Goal: Information Seeking & Learning: Find specific page/section

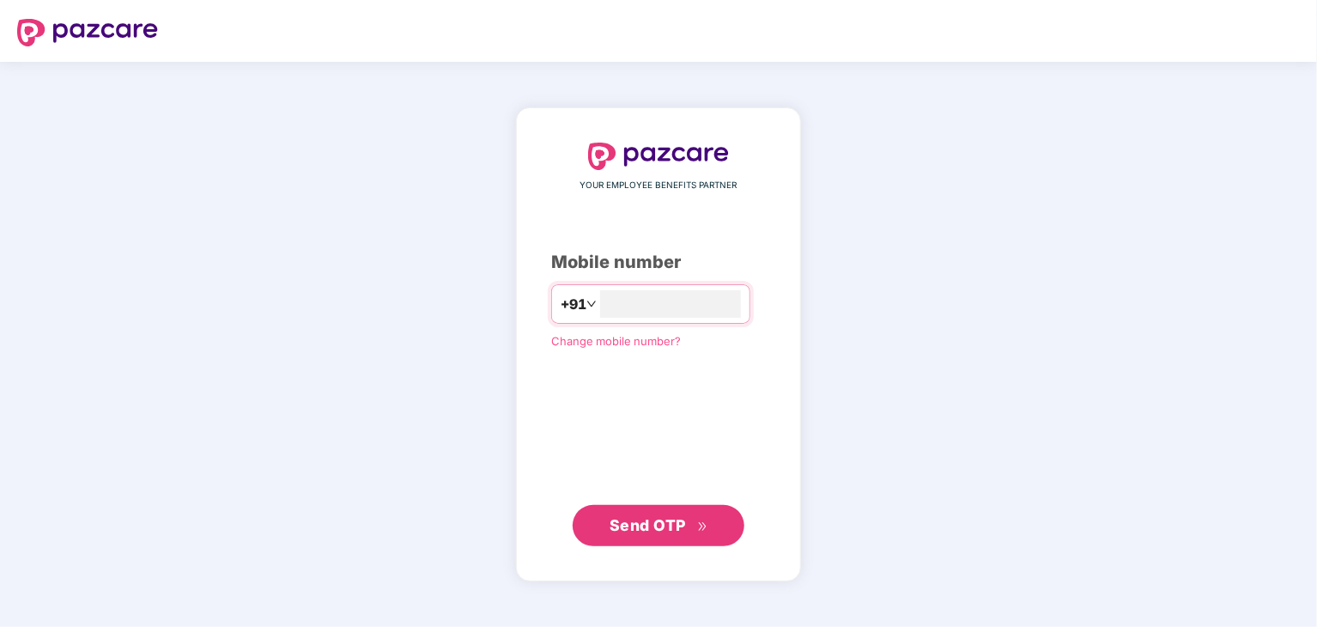
type input "**********"
click at [633, 519] on span "Send OTP" at bounding box center [647, 524] width 76 height 18
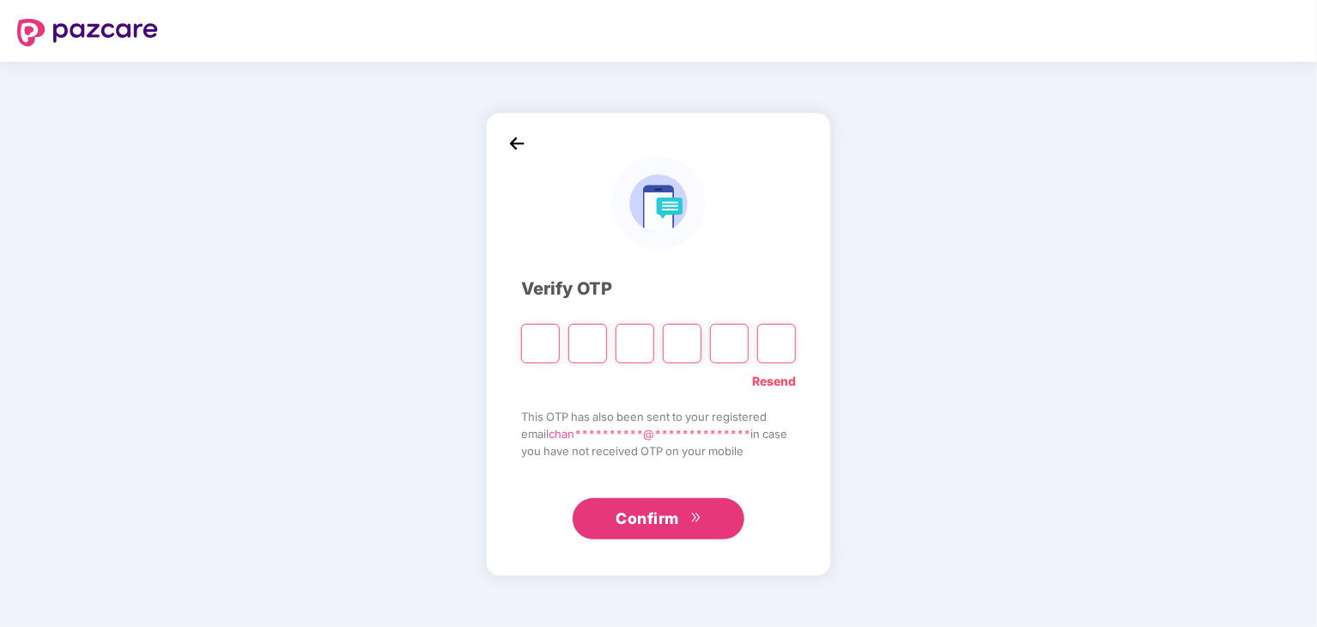
type input "*"
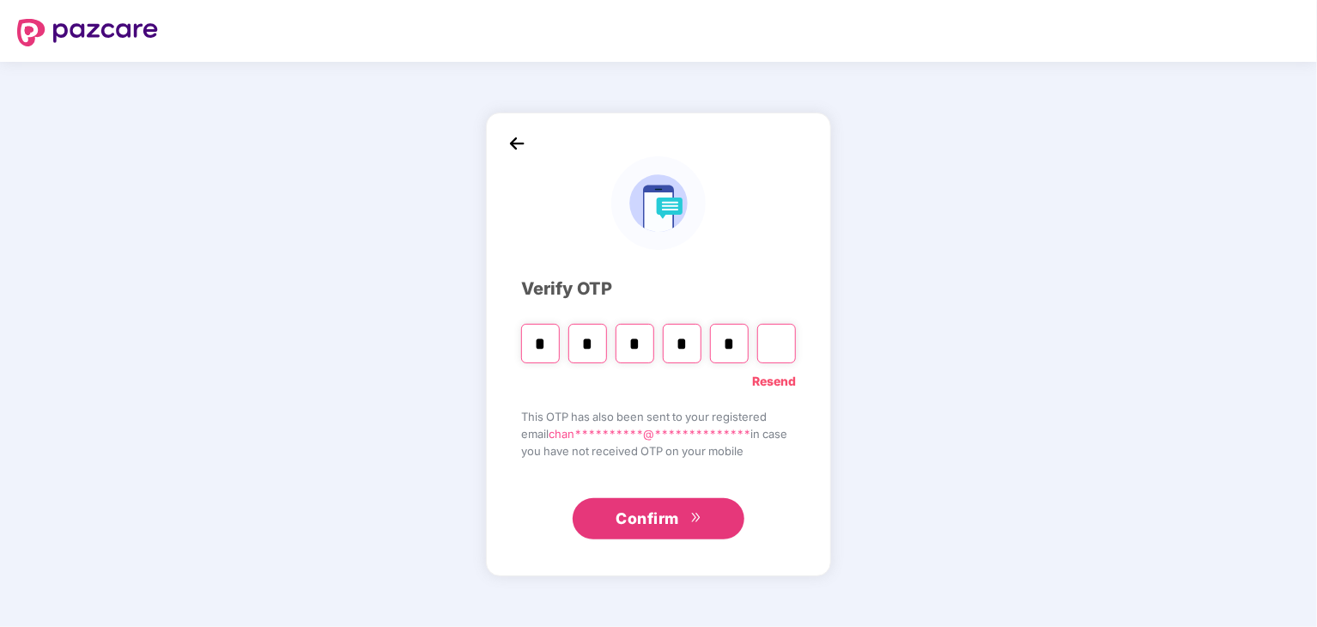
type input "*"
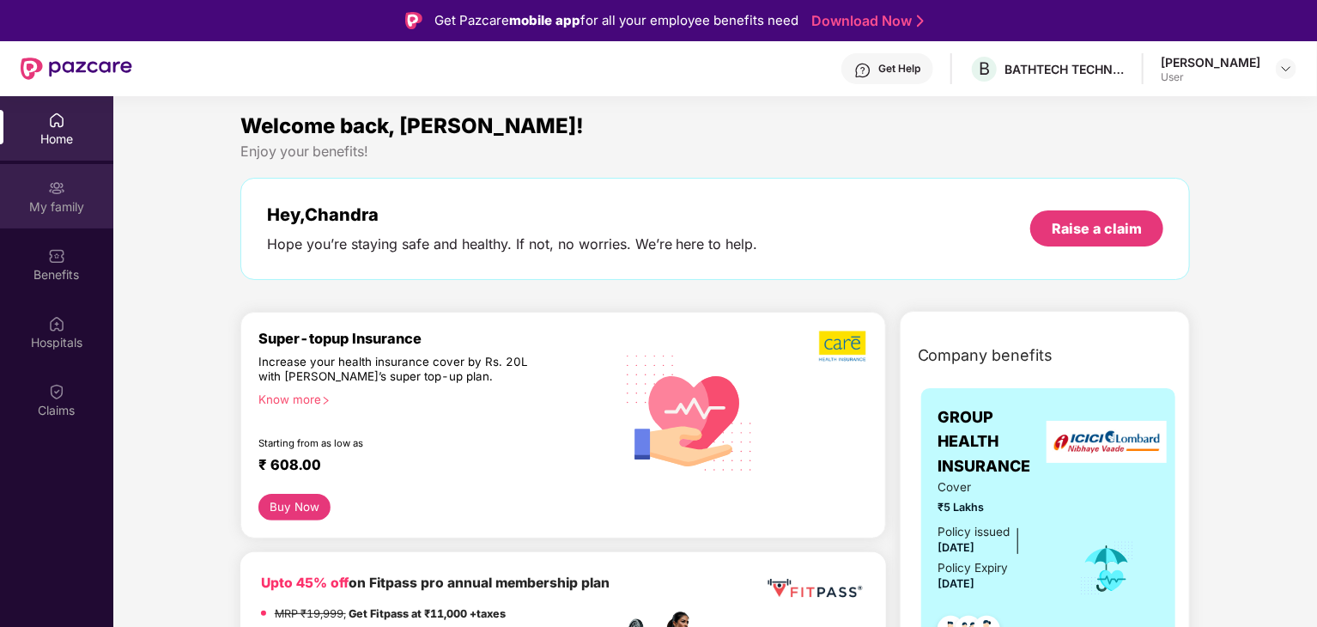
click at [77, 193] on div "My family" at bounding box center [56, 196] width 113 height 64
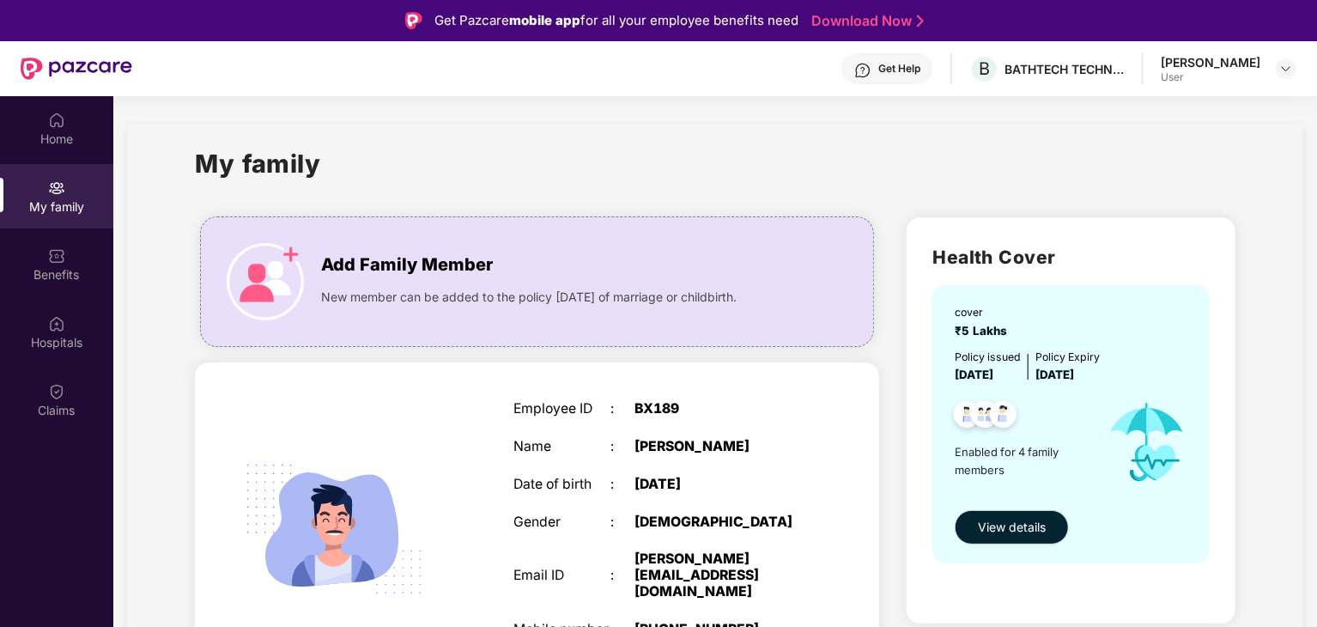
drag, startPoint x: 1314, startPoint y: 191, endPoint x: 1318, endPoint y: 329, distance: 137.4
click at [1316, 329] on html "Get Pazcare mobile app for all your employee benefits need Download Now Get Hel…" at bounding box center [658, 313] width 1317 height 627
click at [839, 158] on div "My family" at bounding box center [715, 173] width 1040 height 59
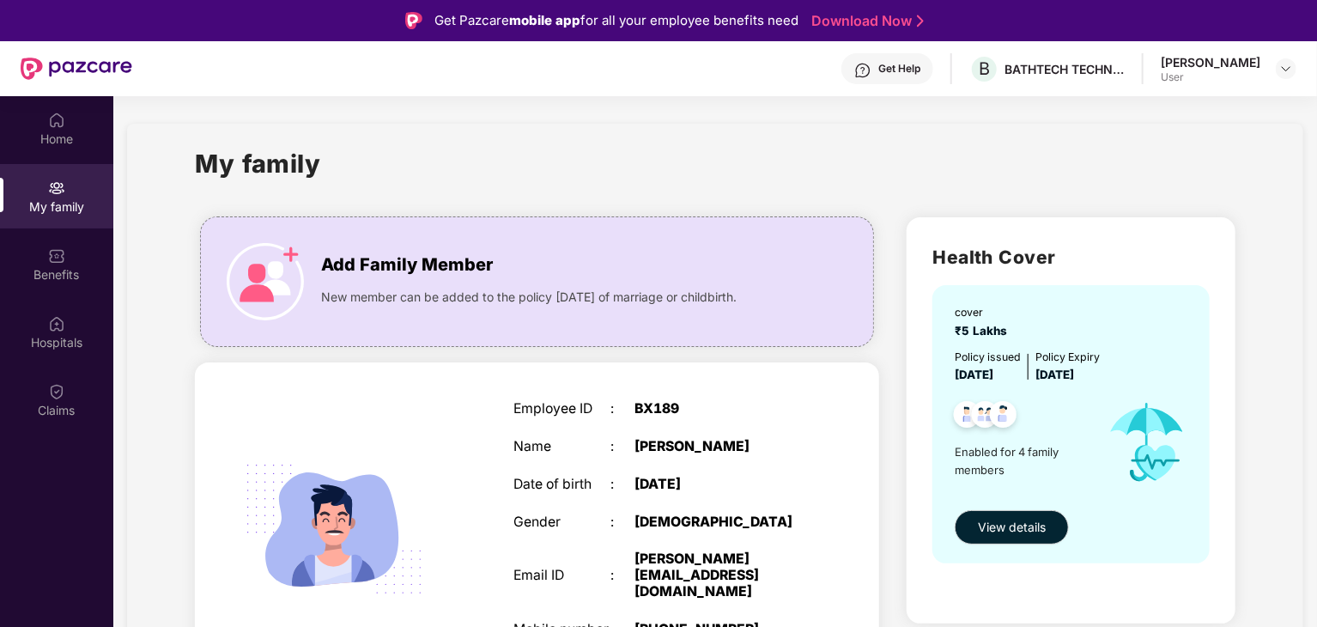
drag, startPoint x: 1311, startPoint y: 194, endPoint x: 1303, endPoint y: 326, distance: 132.4
click at [1020, 522] on span "View details" at bounding box center [1012, 527] width 68 height 19
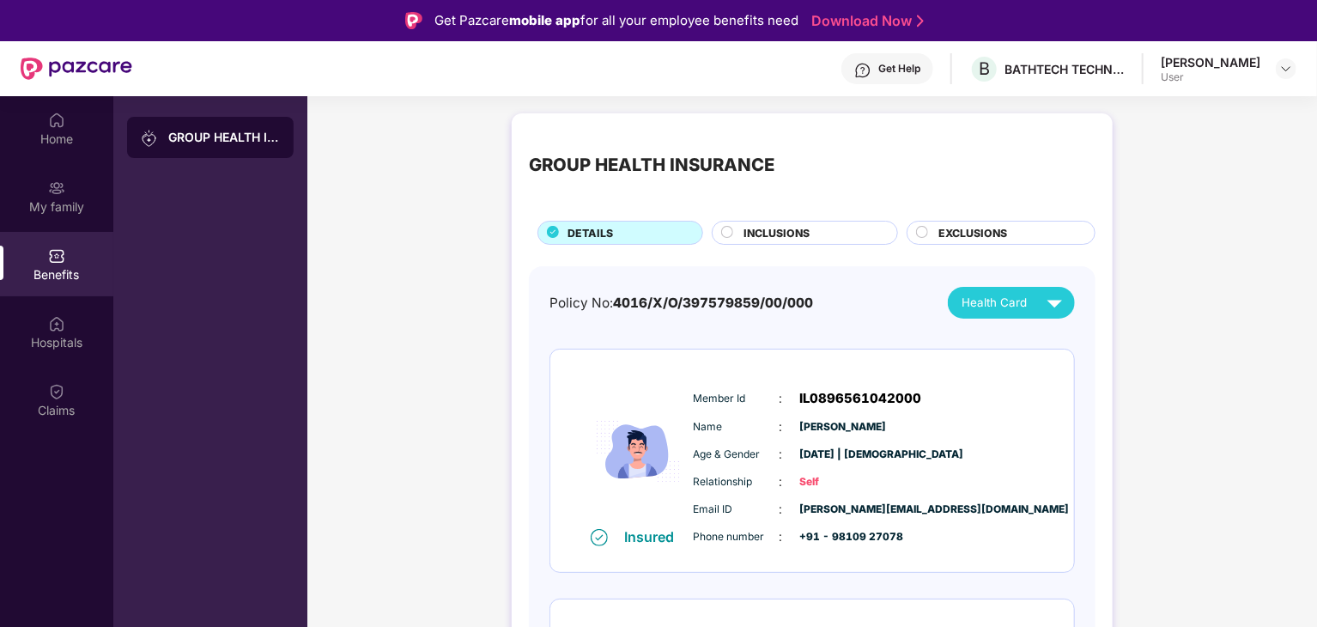
scroll to position [96, 0]
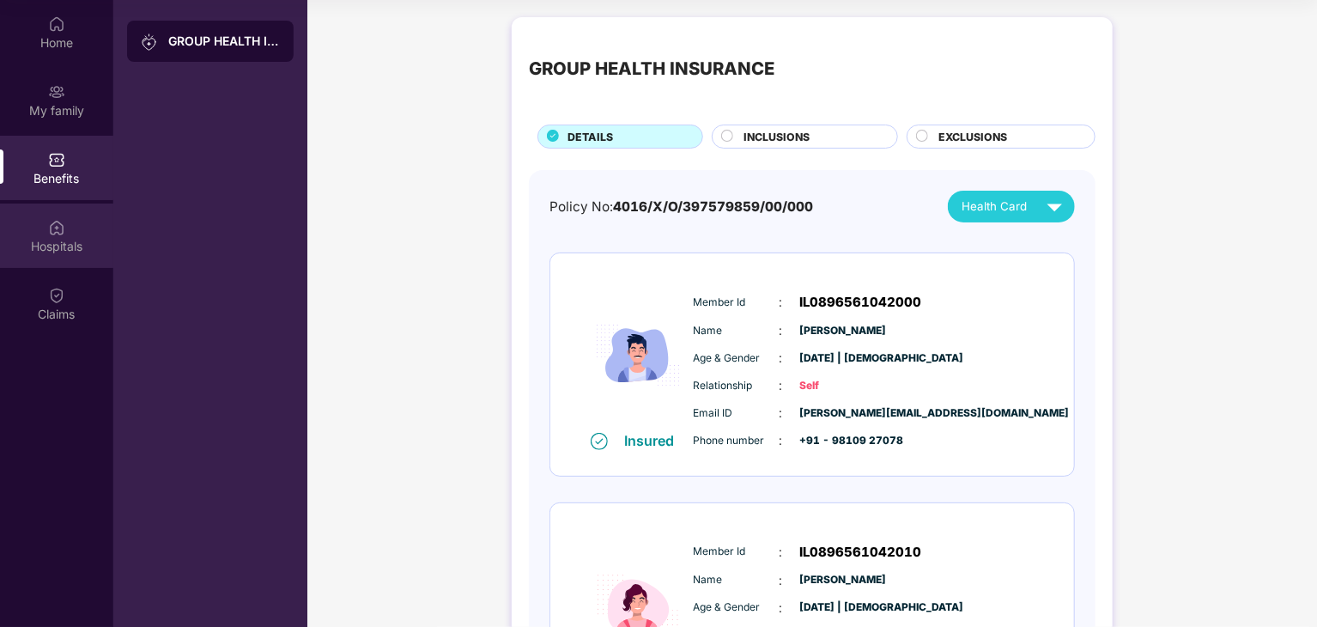
click at [54, 238] on div "Hospitals" at bounding box center [56, 246] width 113 height 17
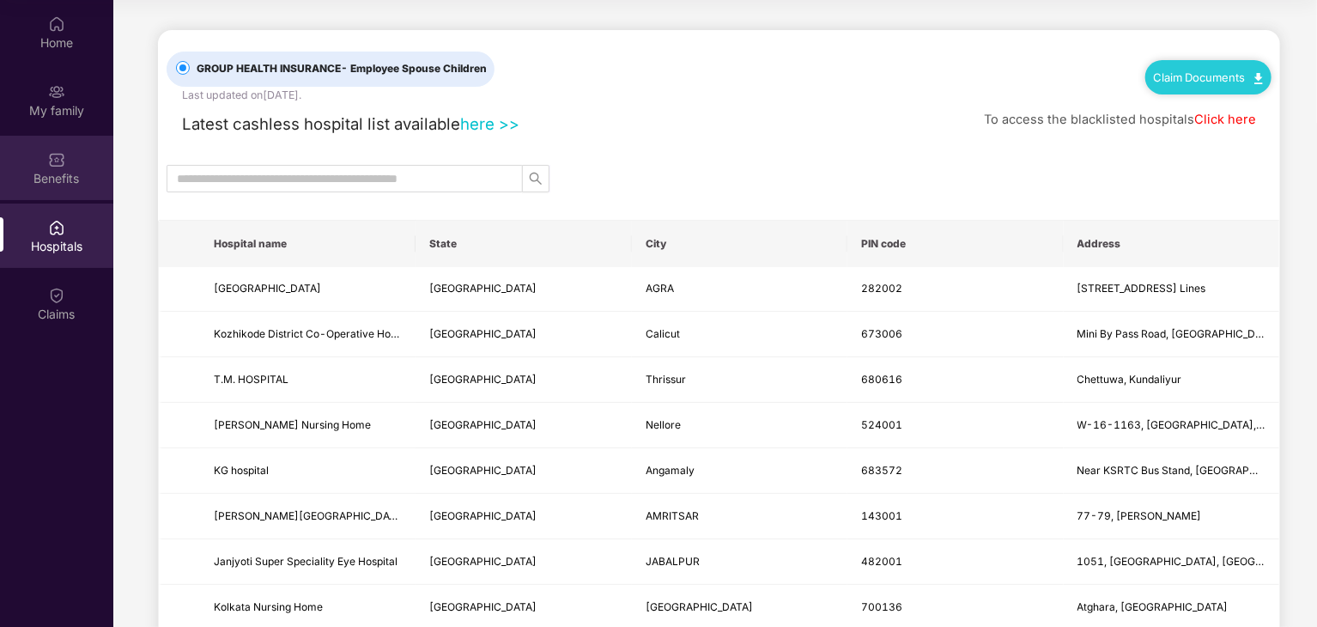
click at [44, 166] on div "Benefits" at bounding box center [56, 168] width 113 height 64
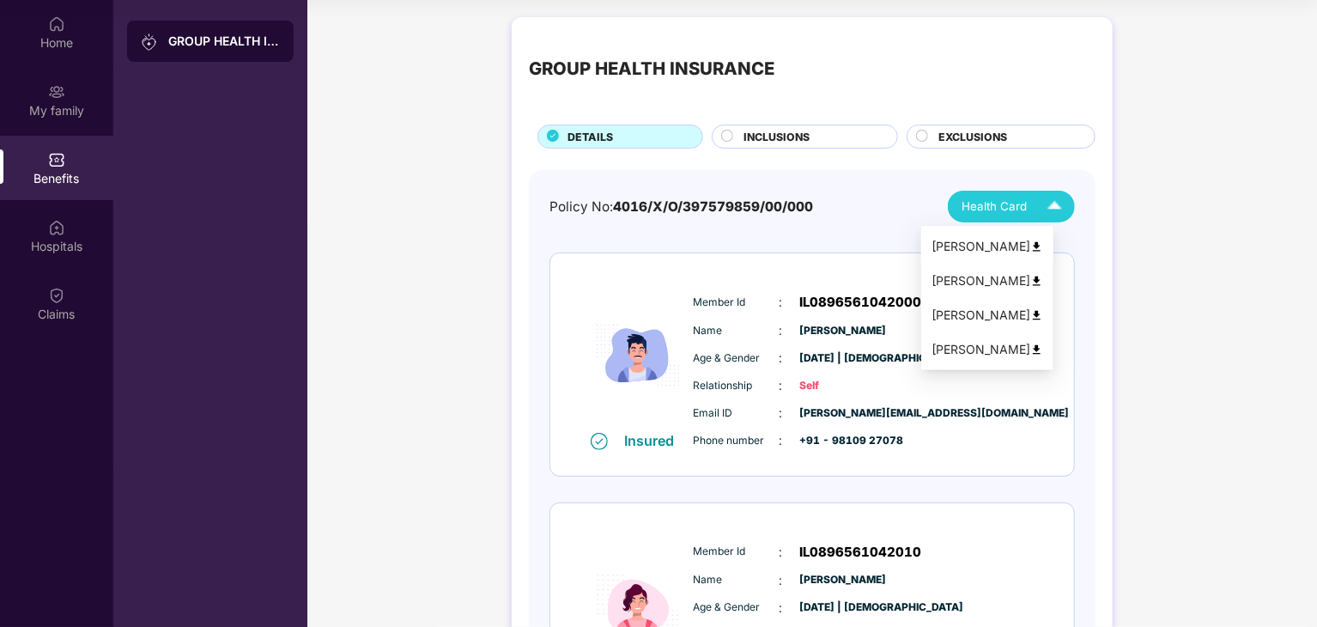
click at [1043, 247] on img at bounding box center [1036, 246] width 13 height 13
click at [1043, 279] on img at bounding box center [1036, 281] width 13 height 13
click at [1043, 309] on img at bounding box center [1036, 315] width 13 height 13
click at [1041, 208] on img at bounding box center [1054, 206] width 30 height 30
click at [1043, 352] on img at bounding box center [1036, 349] width 13 height 13
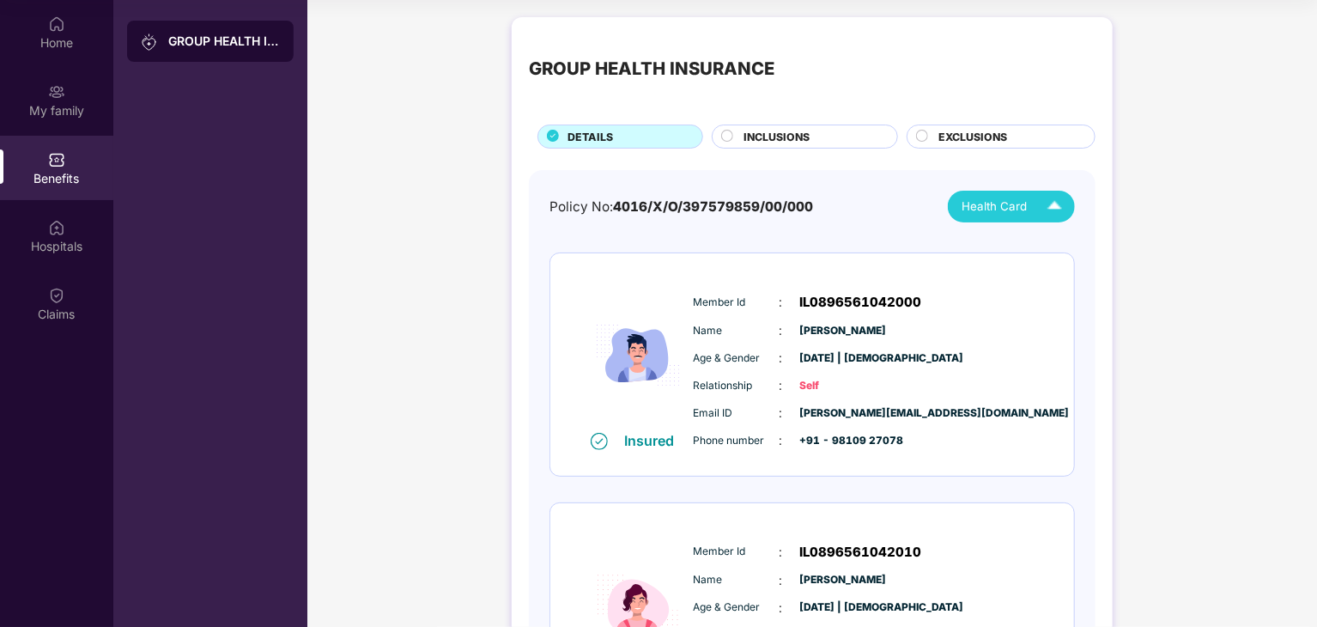
click at [739, 4] on main "GROUP HEALTH INSURANCE DETAILS INCLUSIONS EXCLUSIONS Policy No: 4016/X/O/397579…" at bounding box center [811, 313] width 1009 height 627
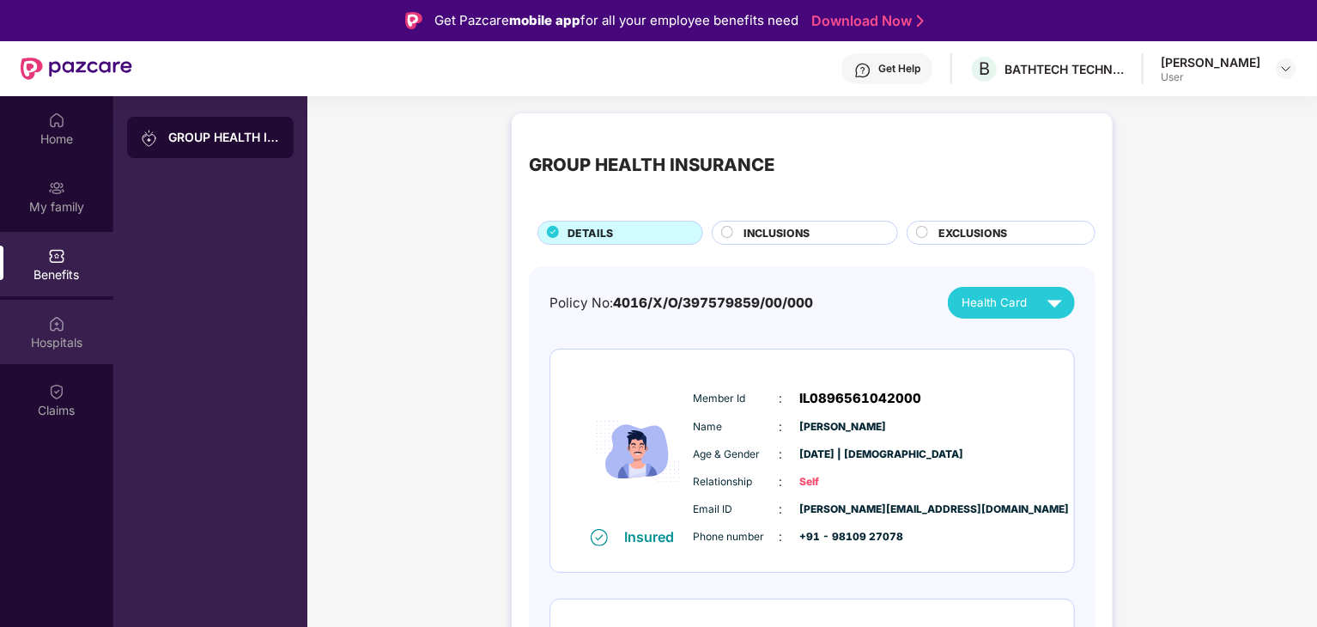
click at [52, 351] on div "Hospitals" at bounding box center [56, 332] width 113 height 64
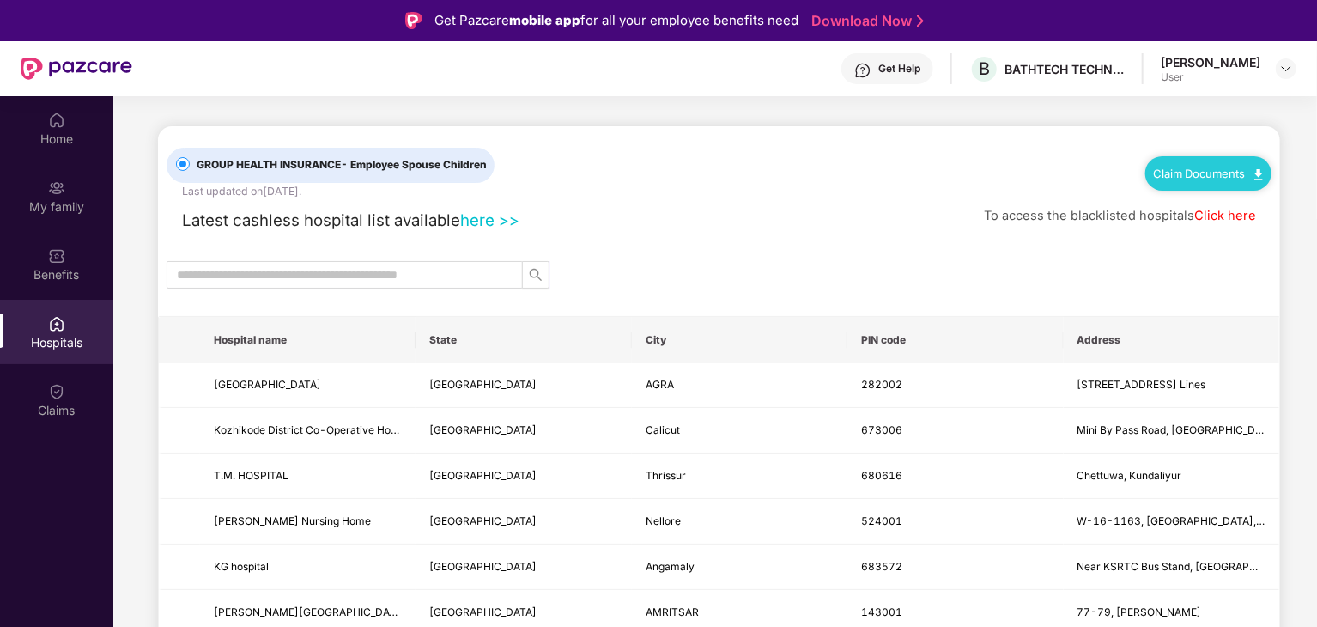
click at [643, 221] on div "Latest cashless hospital list available here >> To access the blacklisted hospi…" at bounding box center [719, 215] width 1105 height 33
click at [1166, 63] on div "[PERSON_NAME]" at bounding box center [1210, 62] width 100 height 16
click at [57, 409] on div "Claims" at bounding box center [56, 410] width 113 height 17
